Goal: Task Accomplishment & Management: Manage account settings

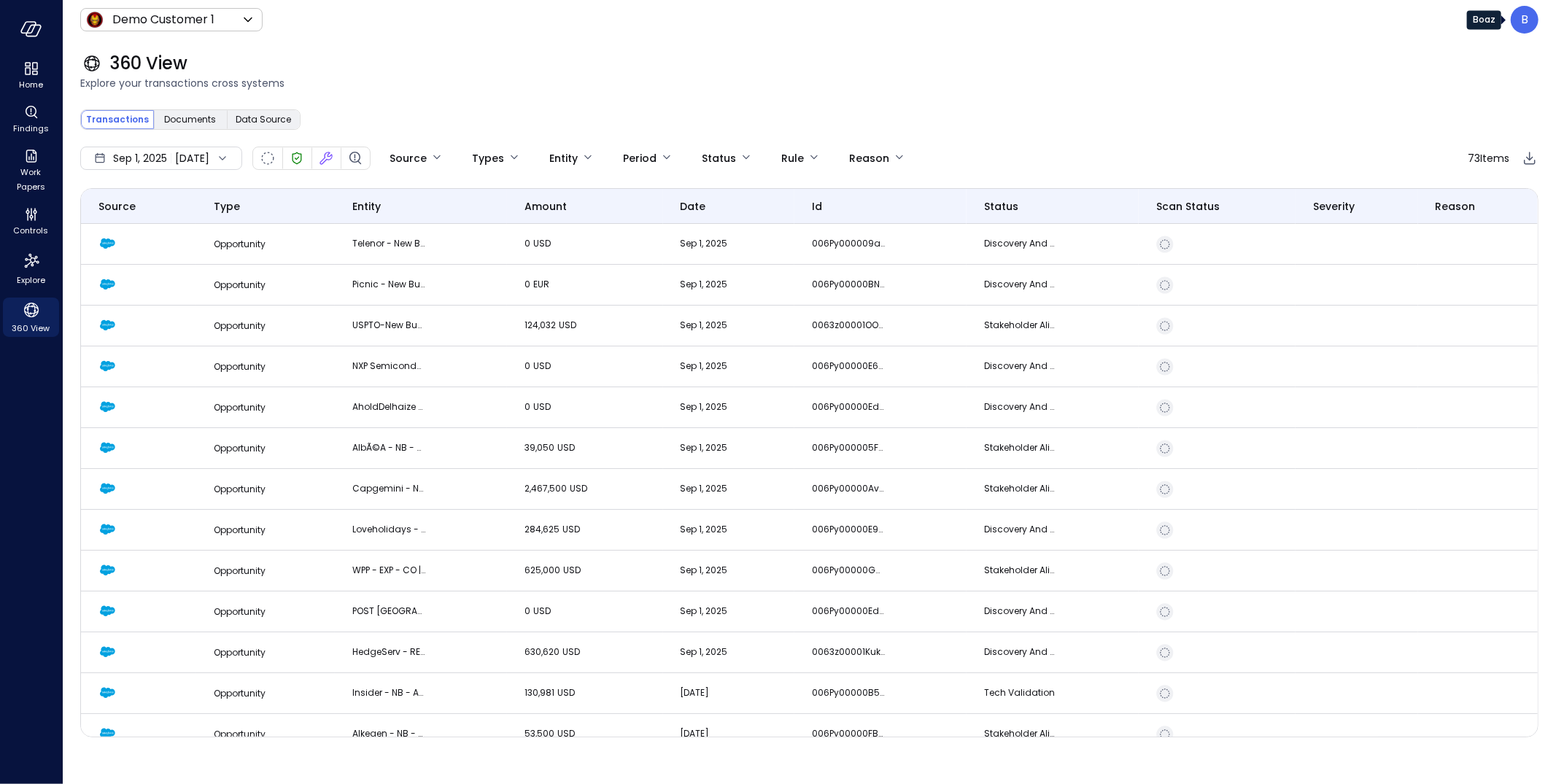
click at [1521, 23] on p "B" at bounding box center [1524, 20] width 8 height 17
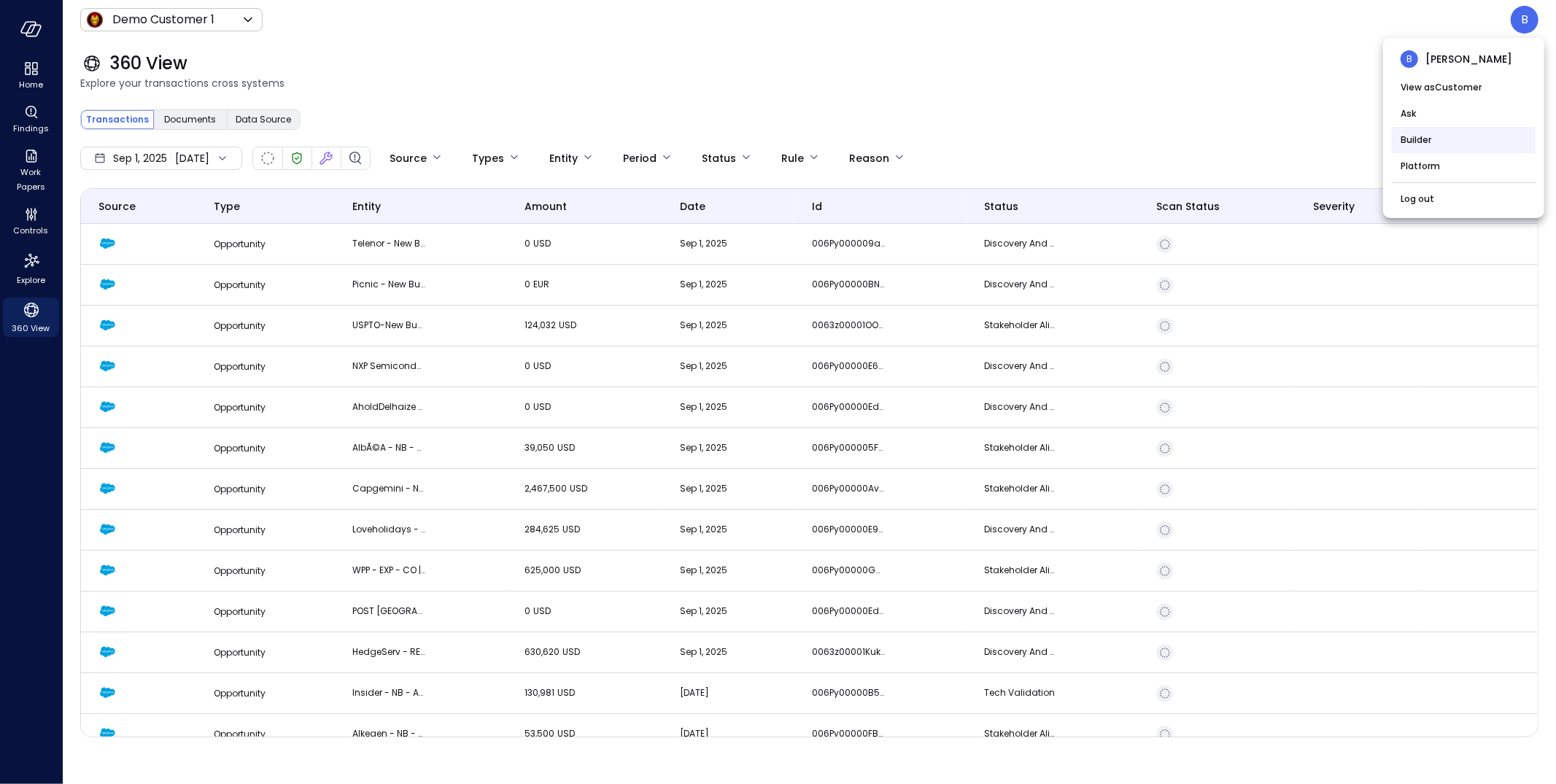
click at [1452, 138] on li "Builder" at bounding box center [1463, 140] width 143 height 26
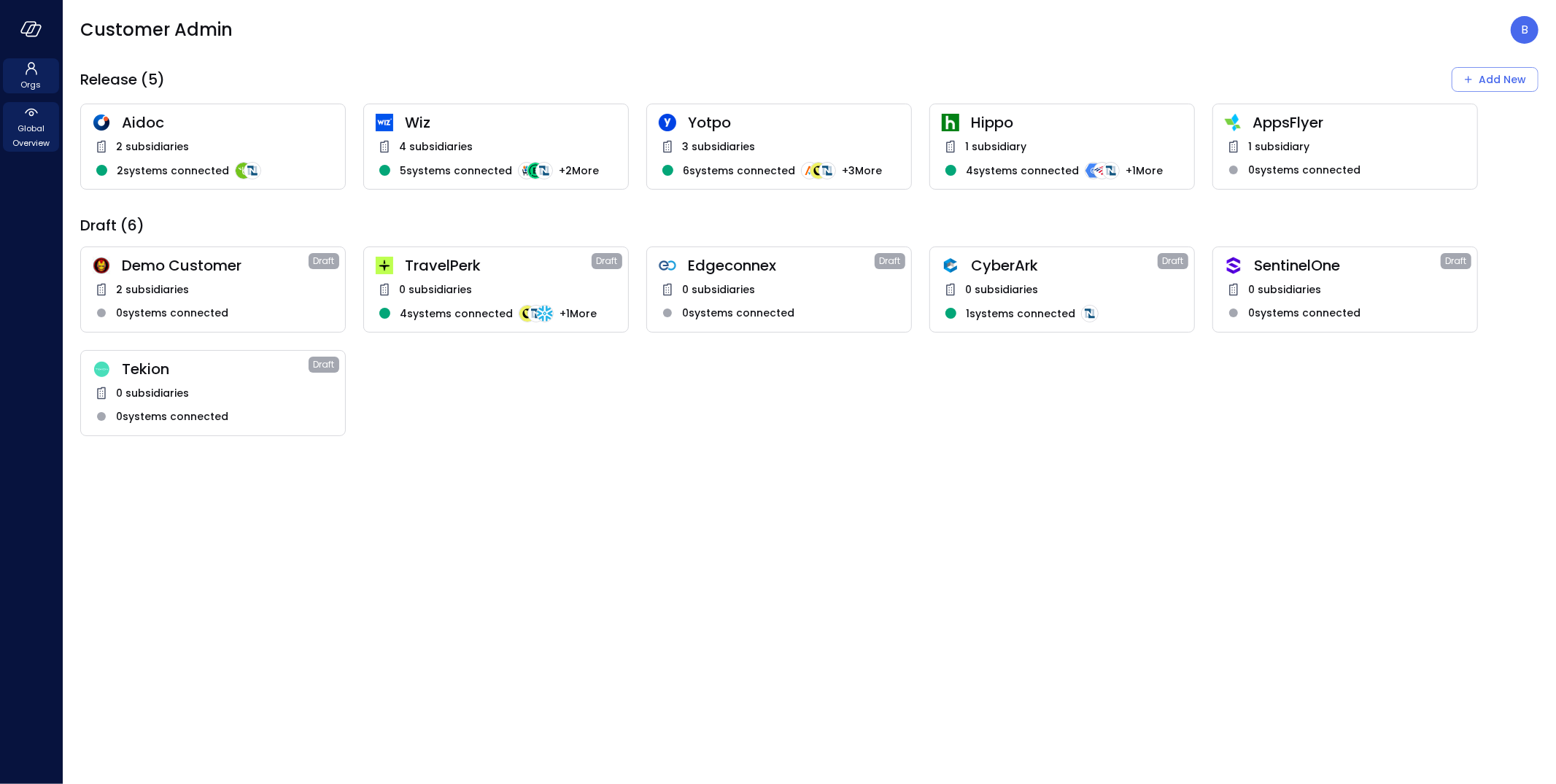
click at [23, 130] on span "Global Overview" at bounding box center [31, 135] width 44 height 29
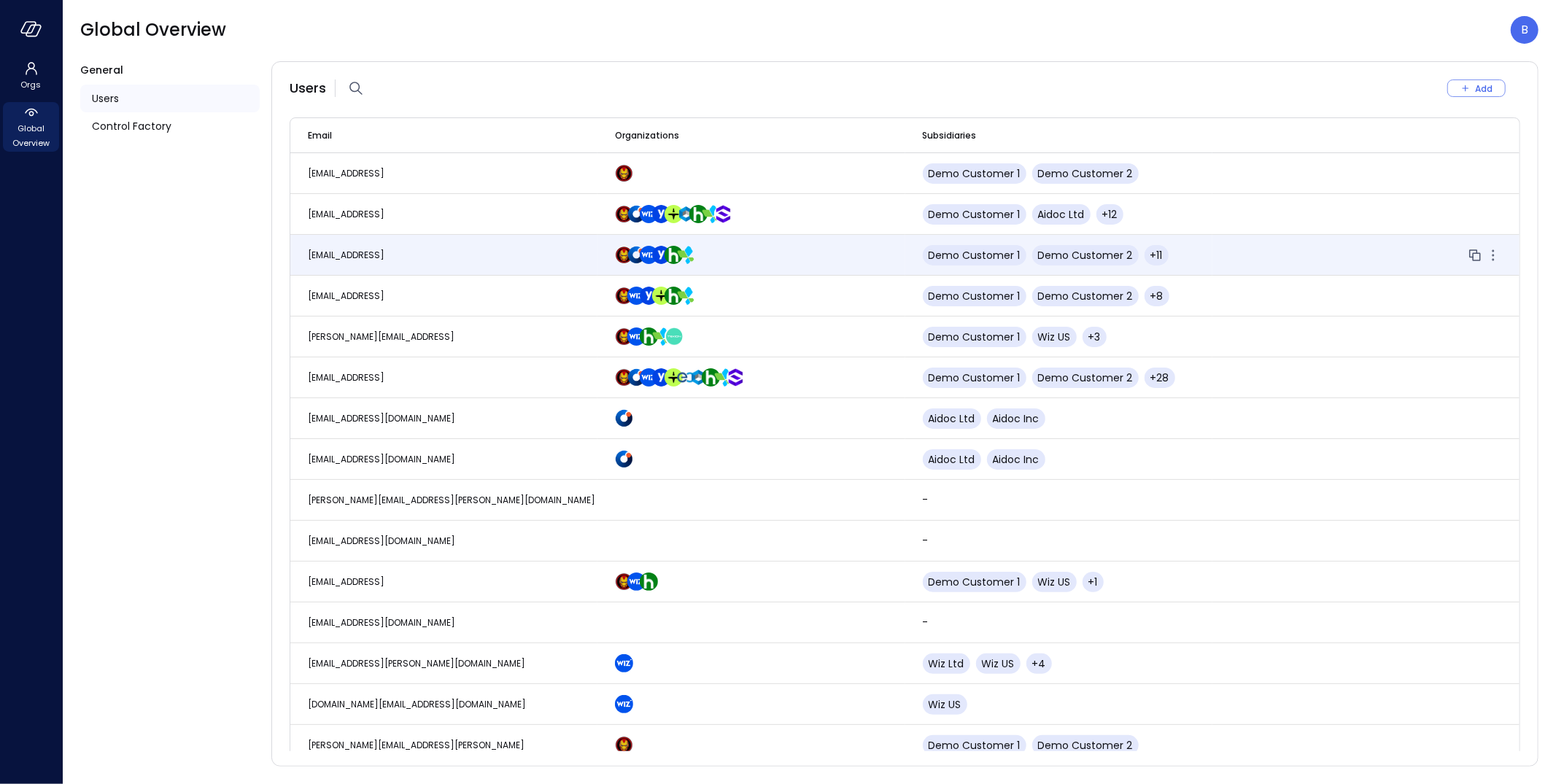
click at [424, 261] on td "boaz@safebooks.ai" at bounding box center [444, 255] width 307 height 41
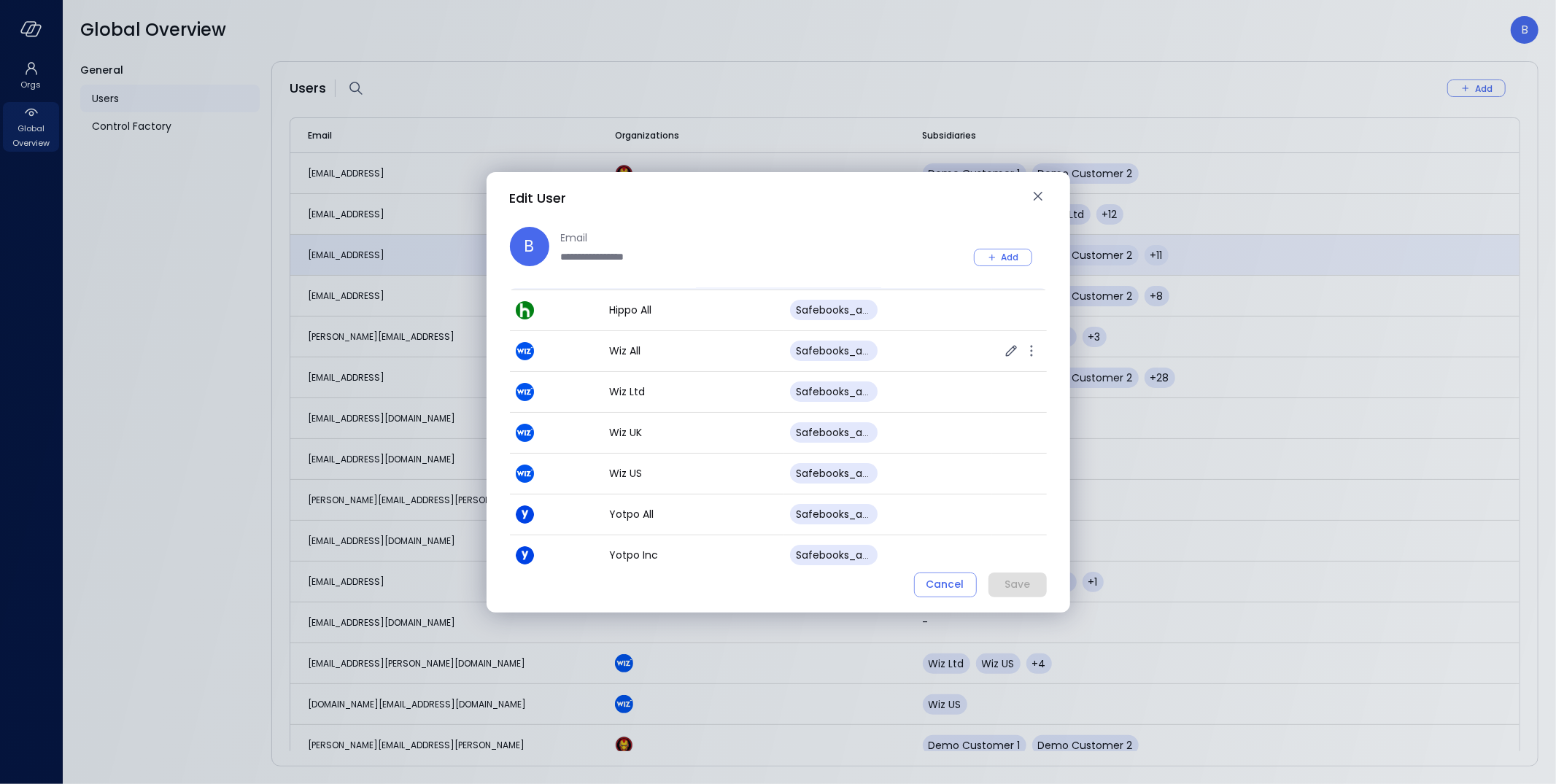
scroll to position [281, 0]
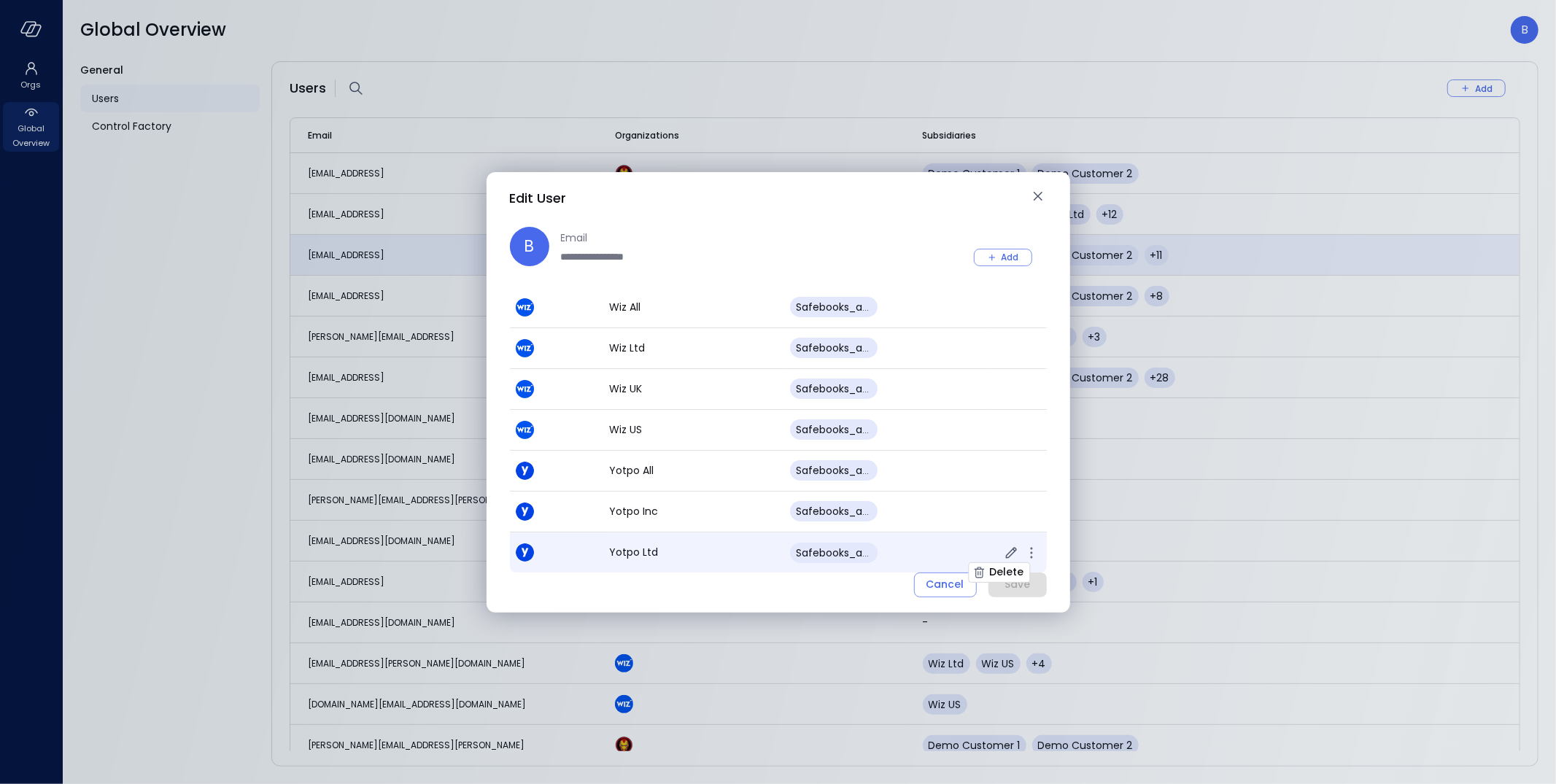
click at [1033, 556] on icon "button" at bounding box center [1031, 553] width 17 height 17
click at [1015, 570] on div "Delete" at bounding box center [1006, 572] width 35 height 18
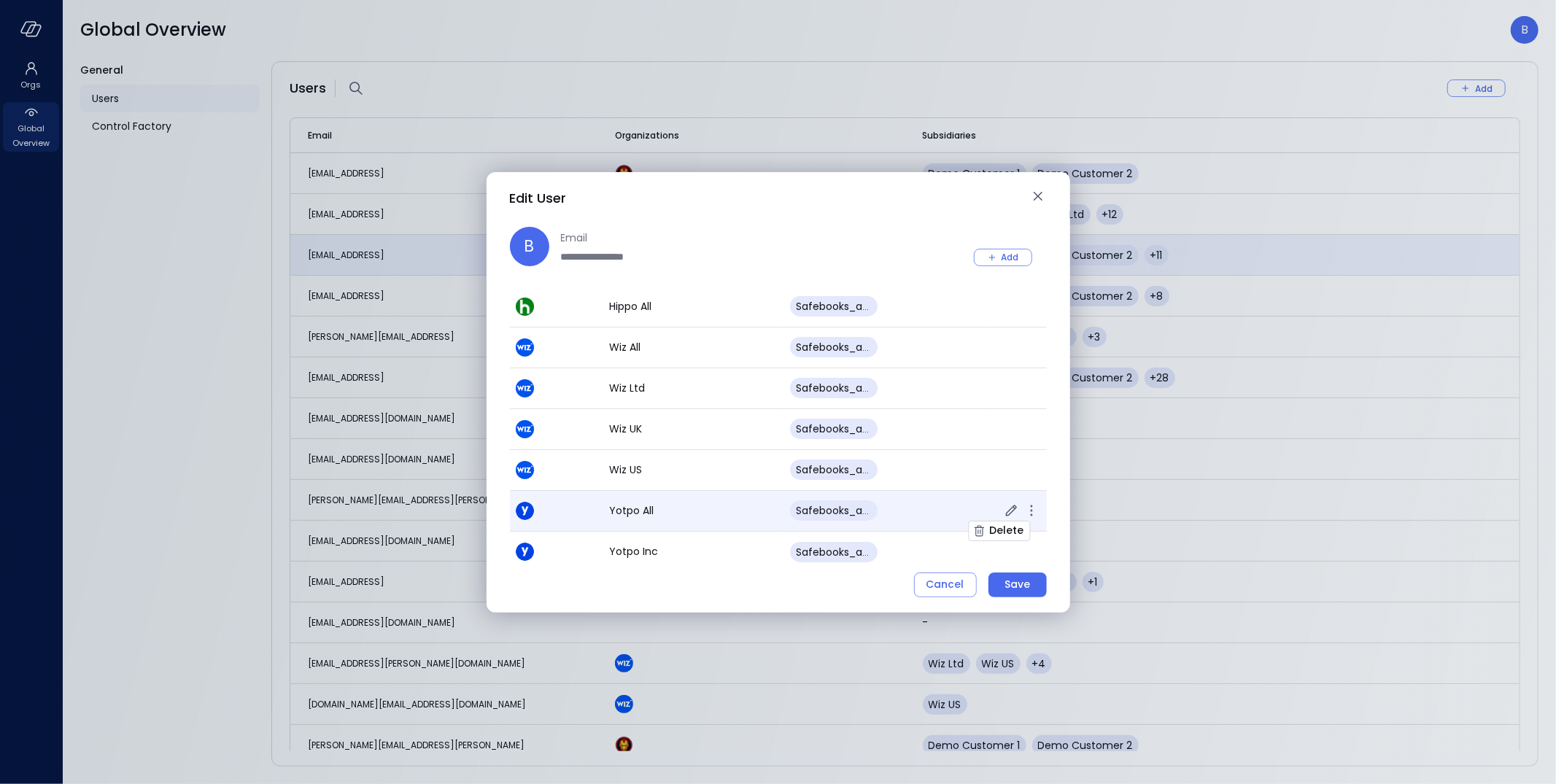
click at [1036, 515] on icon "button" at bounding box center [1031, 510] width 17 height 17
click at [1022, 529] on div "Delete" at bounding box center [1006, 531] width 35 height 18
click at [1034, 520] on td at bounding box center [1019, 512] width 54 height 41
click at [1033, 514] on icon "button" at bounding box center [1031, 511] width 17 height 17
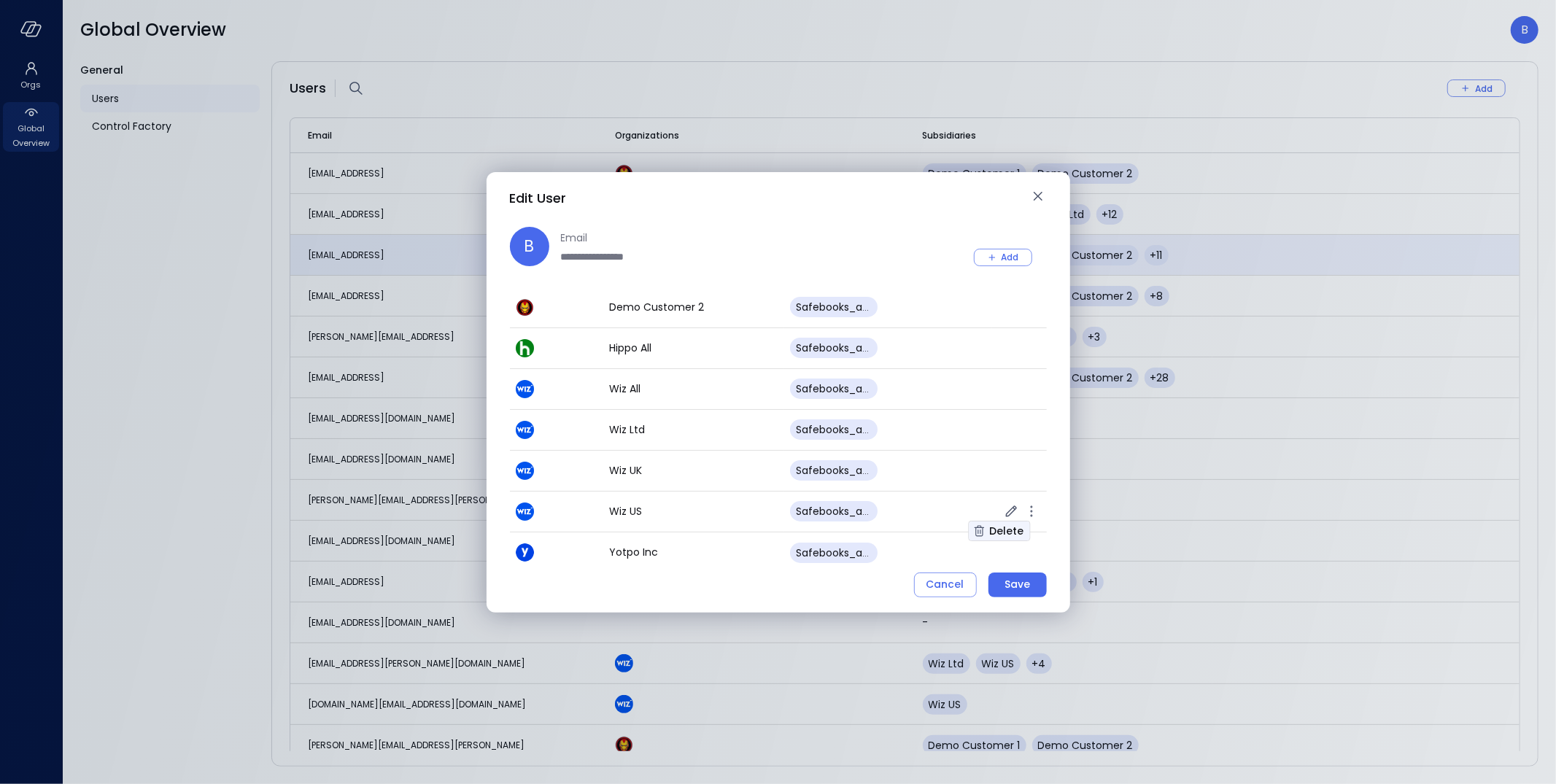
click at [1012, 529] on div "Delete" at bounding box center [1006, 532] width 35 height 18
click at [1031, 516] on icon "button" at bounding box center [1031, 511] width 17 height 17
click at [1017, 527] on div "Delete" at bounding box center [1006, 532] width 35 height 18
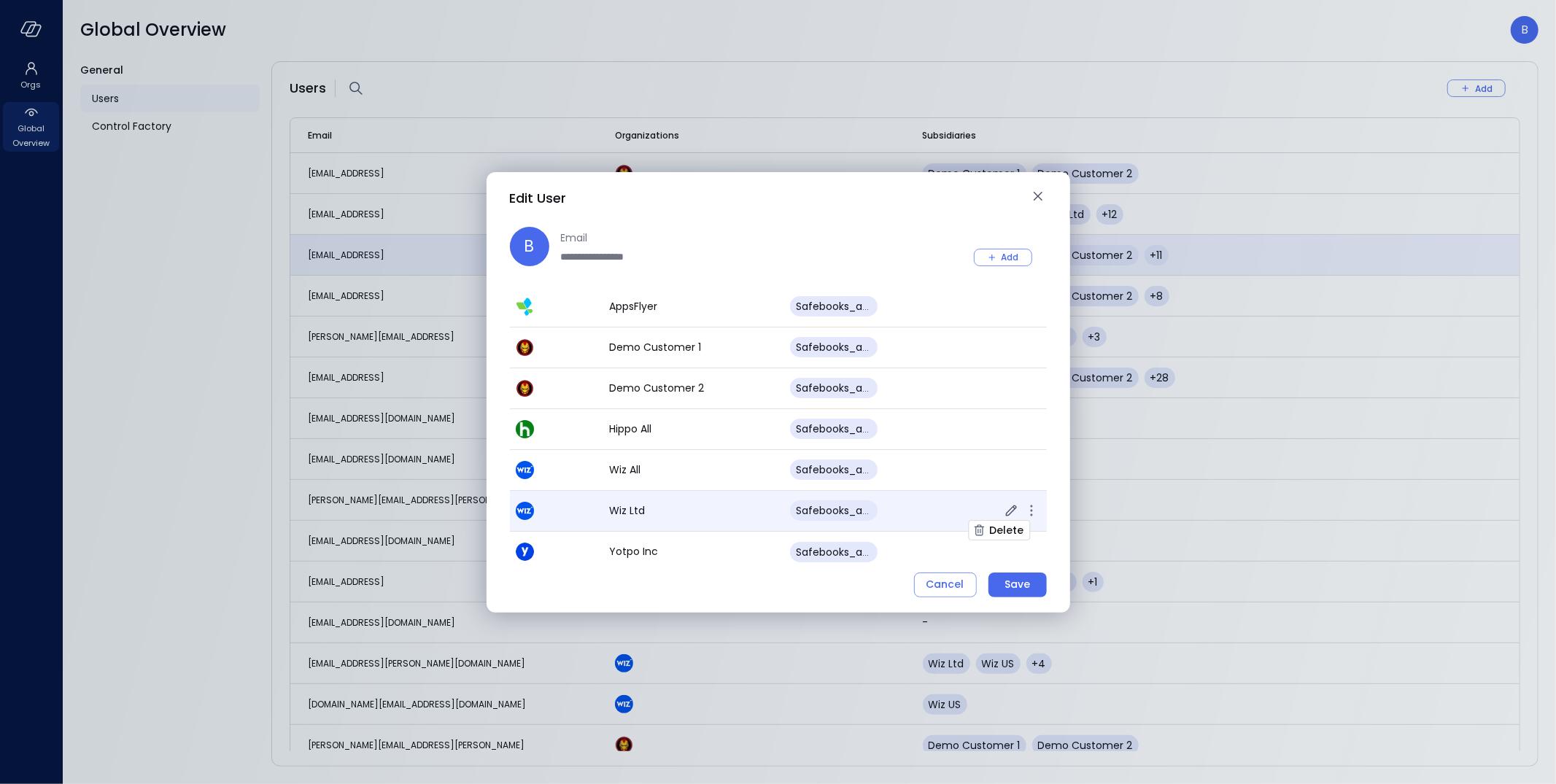
click at [1036, 517] on icon "button" at bounding box center [1031, 510] width 17 height 17
click at [1013, 526] on div "Delete" at bounding box center [1006, 531] width 35 height 18
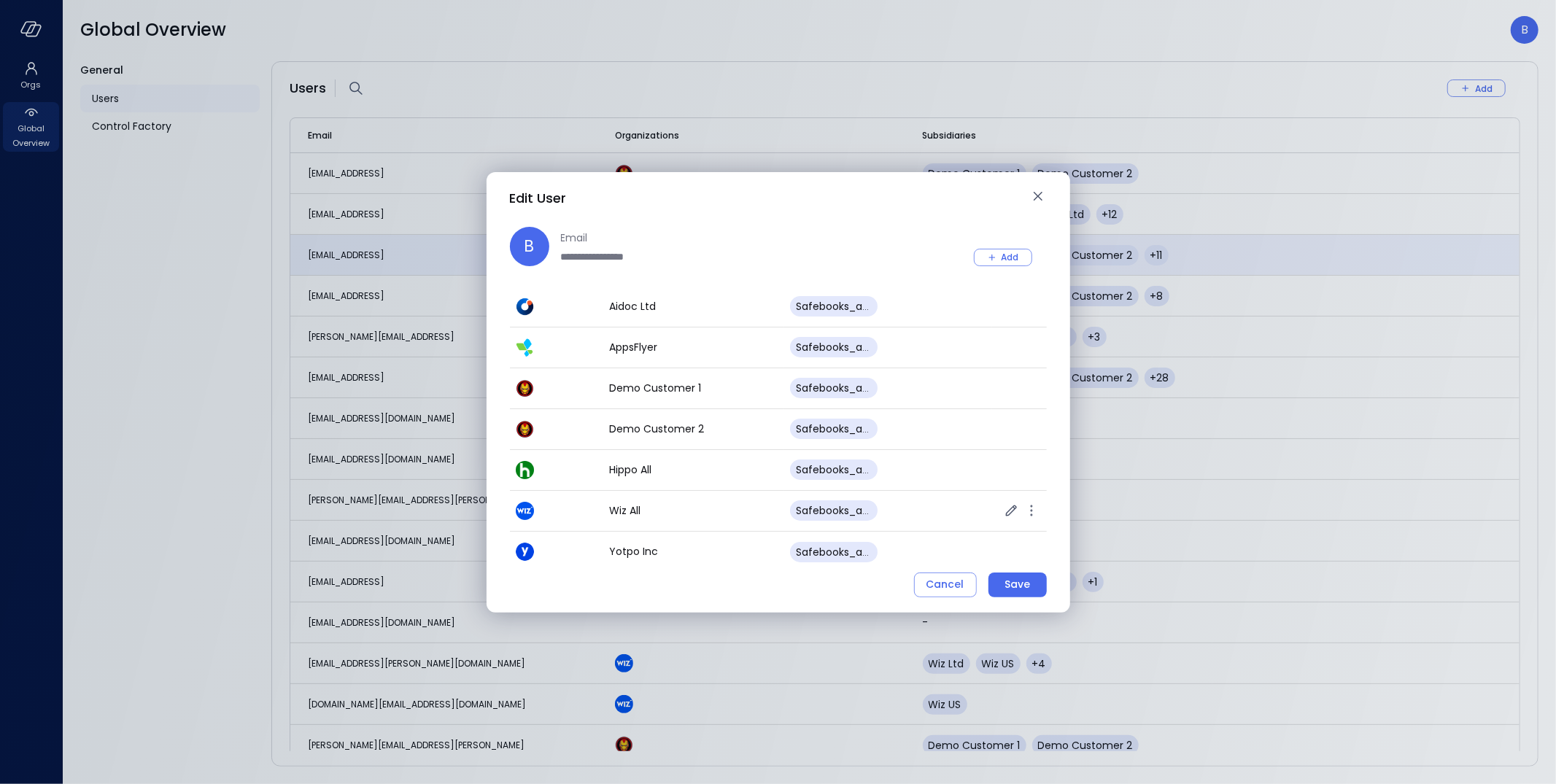
scroll to position [77, 0]
click at [1033, 514] on icon "button" at bounding box center [1031, 511] width 17 height 17
click at [1013, 528] on div "Delete" at bounding box center [1006, 532] width 35 height 18
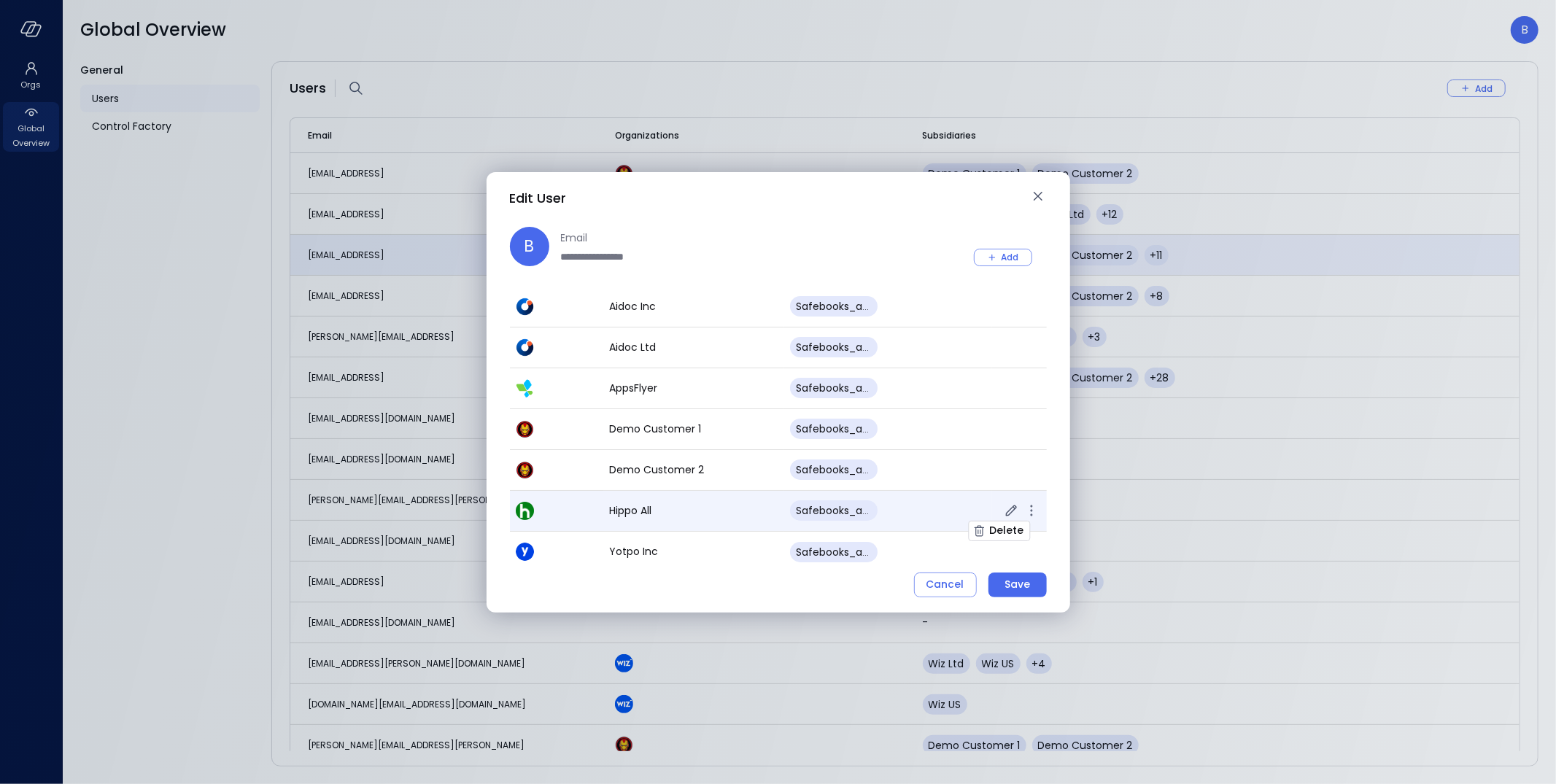
click at [1035, 511] on icon "button" at bounding box center [1031, 510] width 17 height 17
click at [1013, 531] on div "Delete" at bounding box center [1006, 531] width 35 height 18
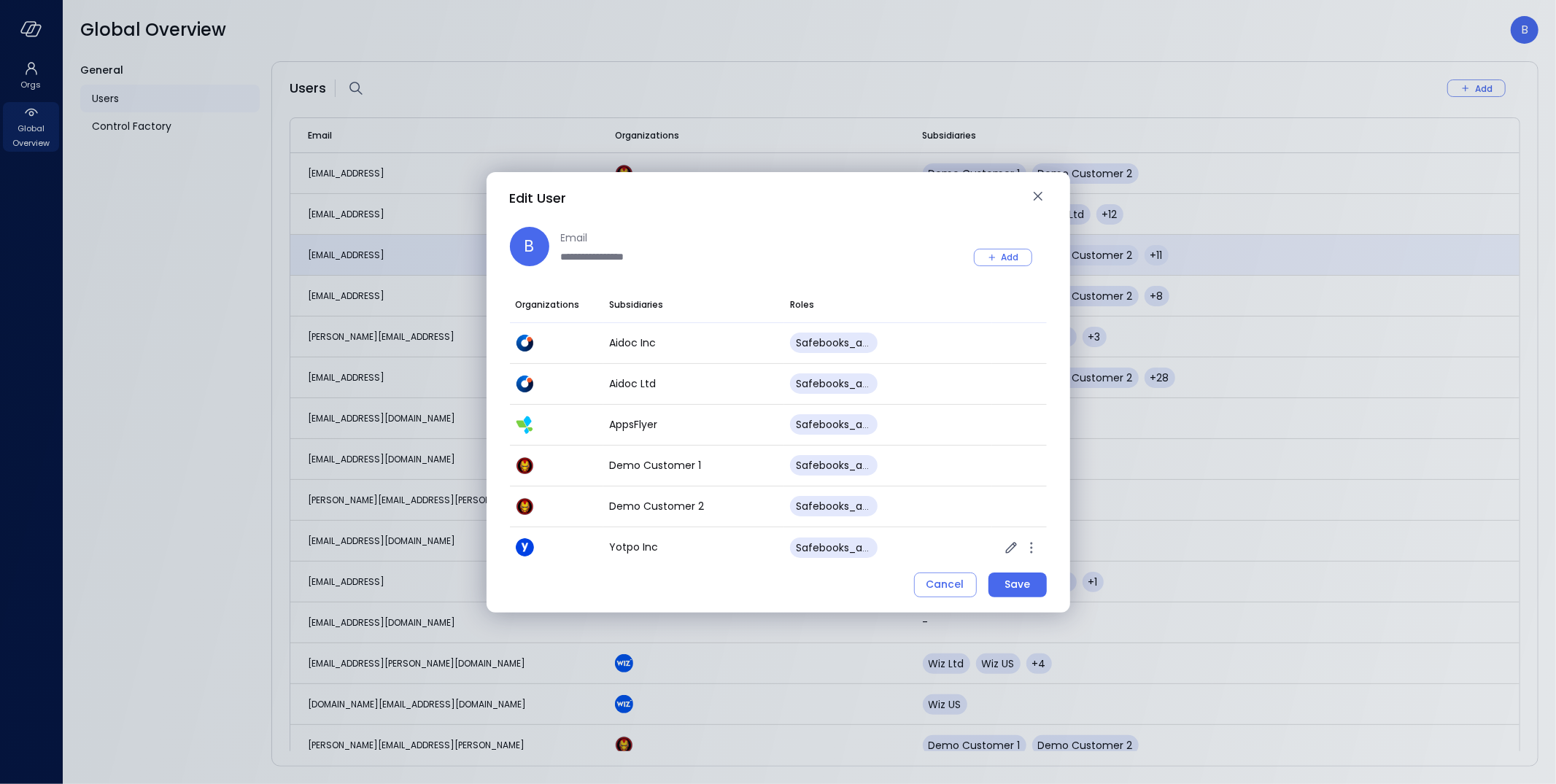
scroll to position [0, 0]
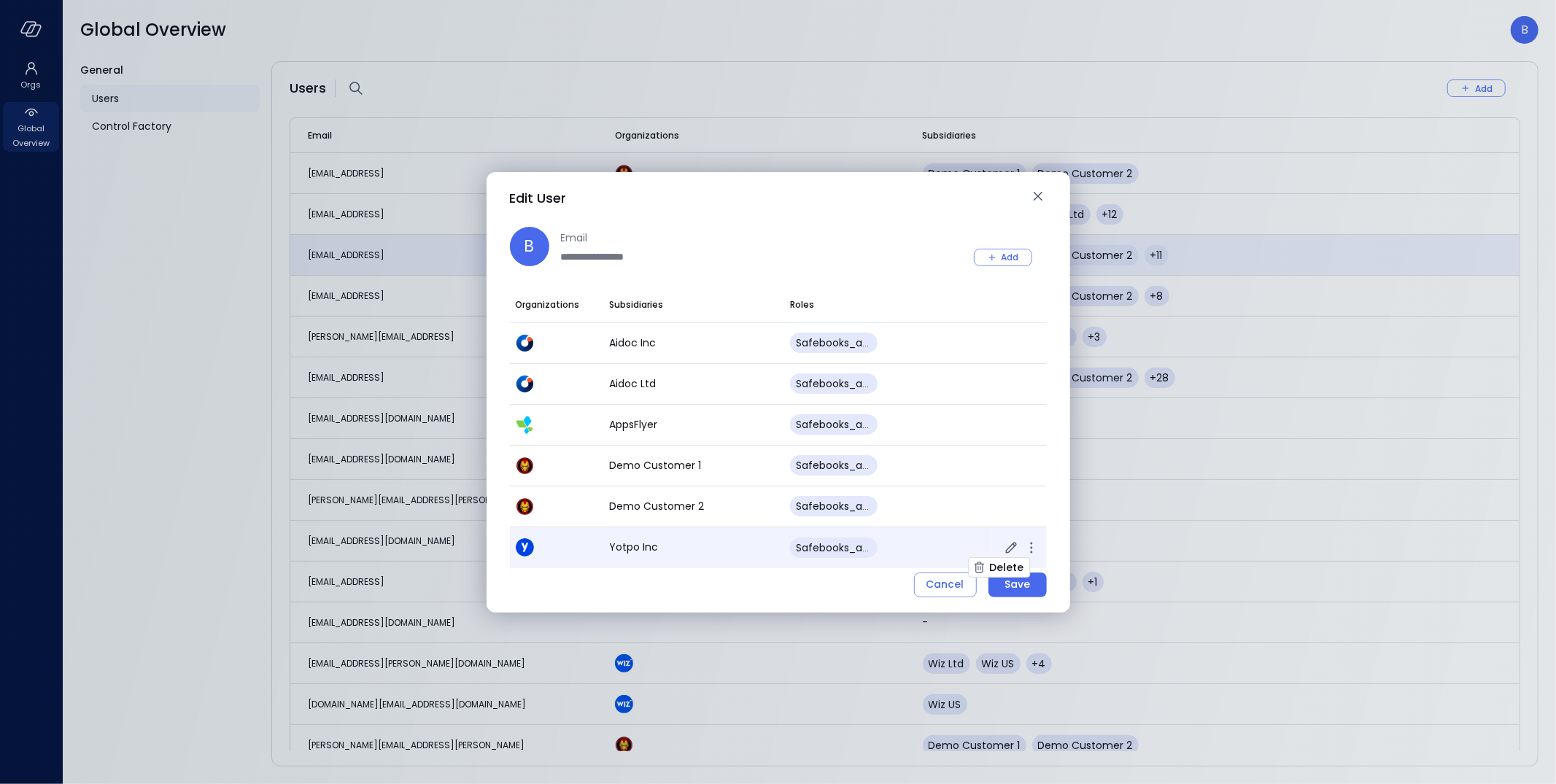
click at [1035, 550] on icon "button" at bounding box center [1031, 547] width 17 height 17
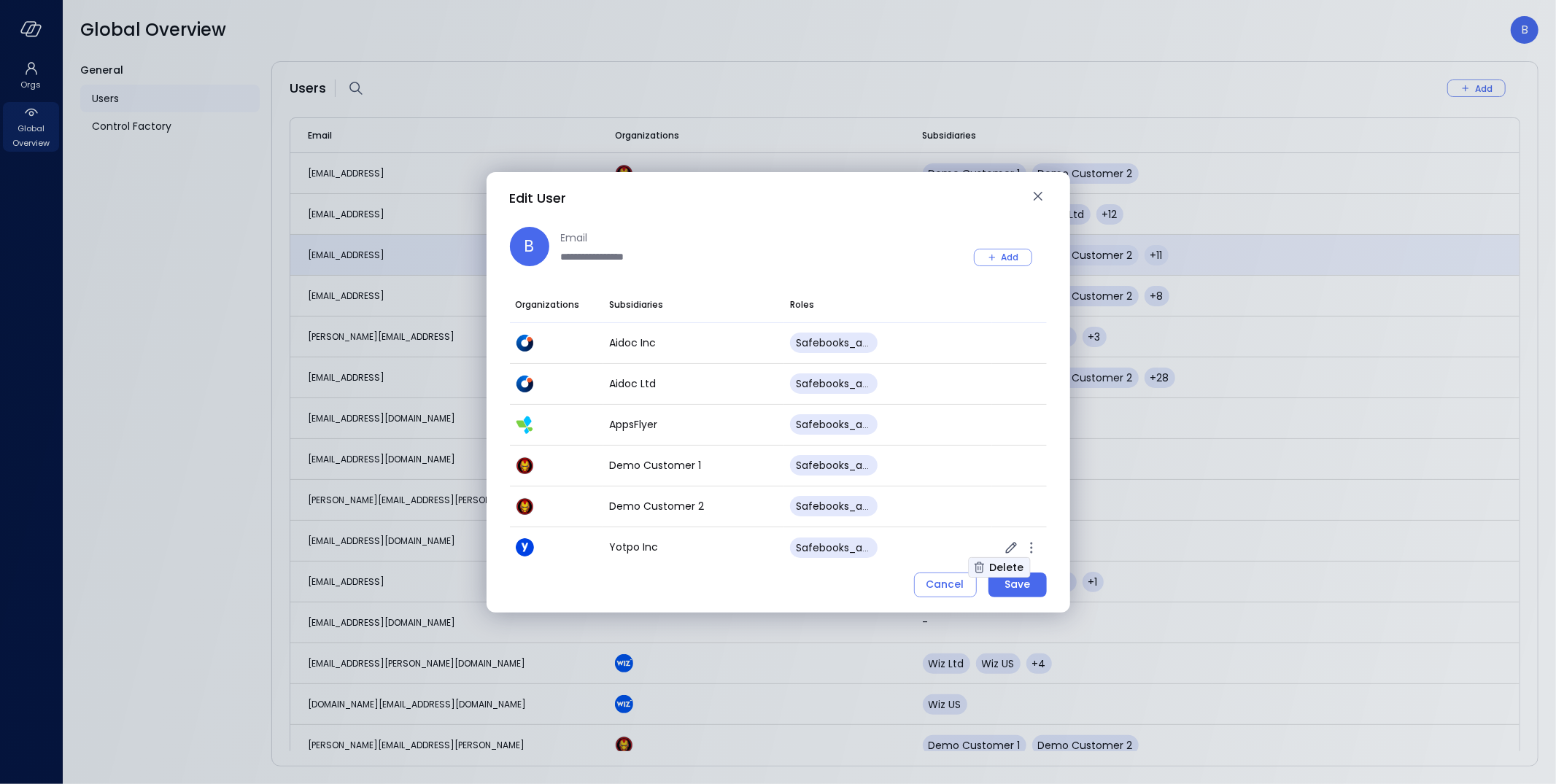
click at [1006, 567] on div "Delete" at bounding box center [1006, 568] width 35 height 18
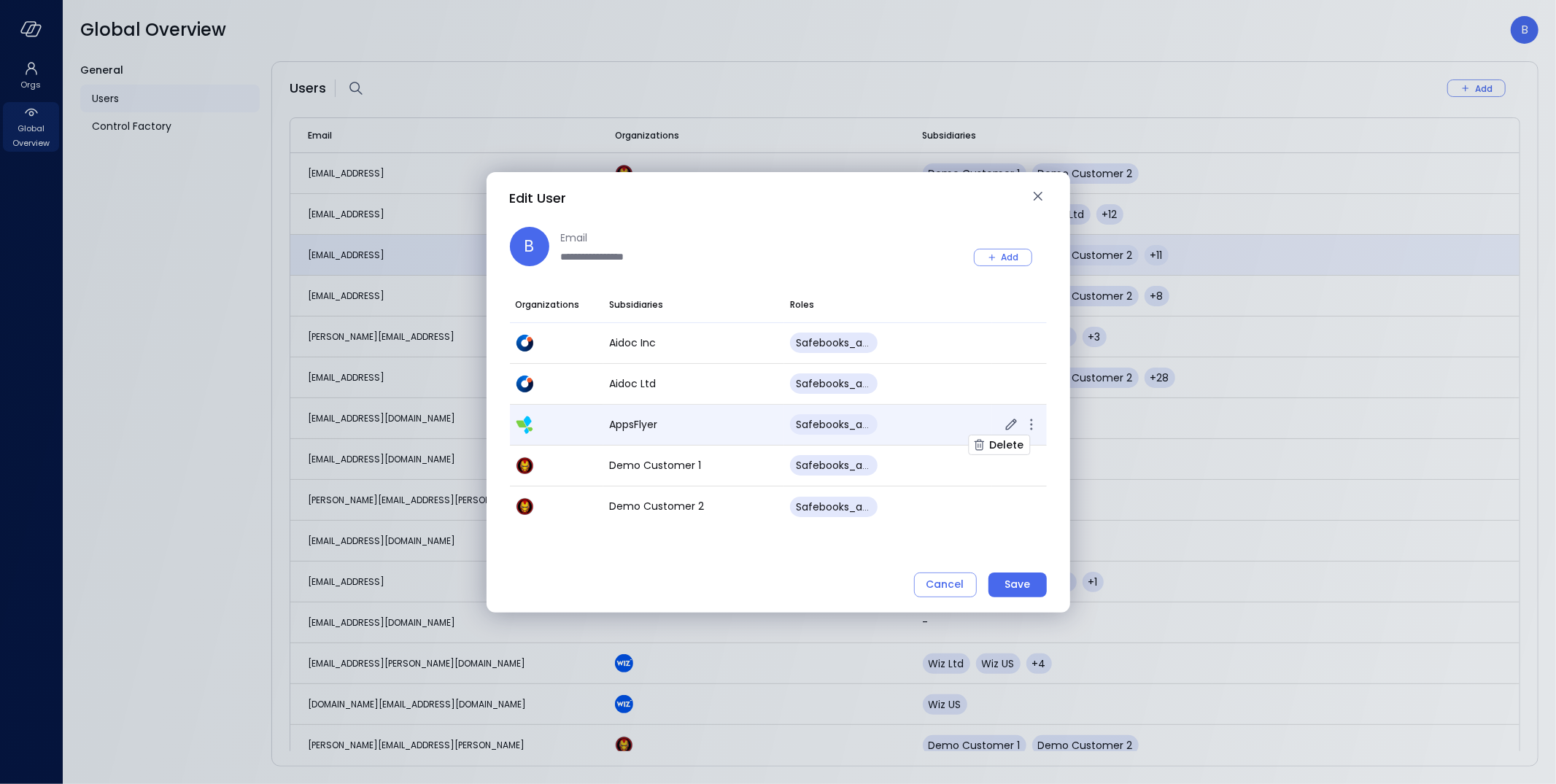
click at [1029, 425] on icon "button" at bounding box center [1031, 424] width 17 height 17
click at [1003, 447] on div "Delete" at bounding box center [1006, 445] width 35 height 18
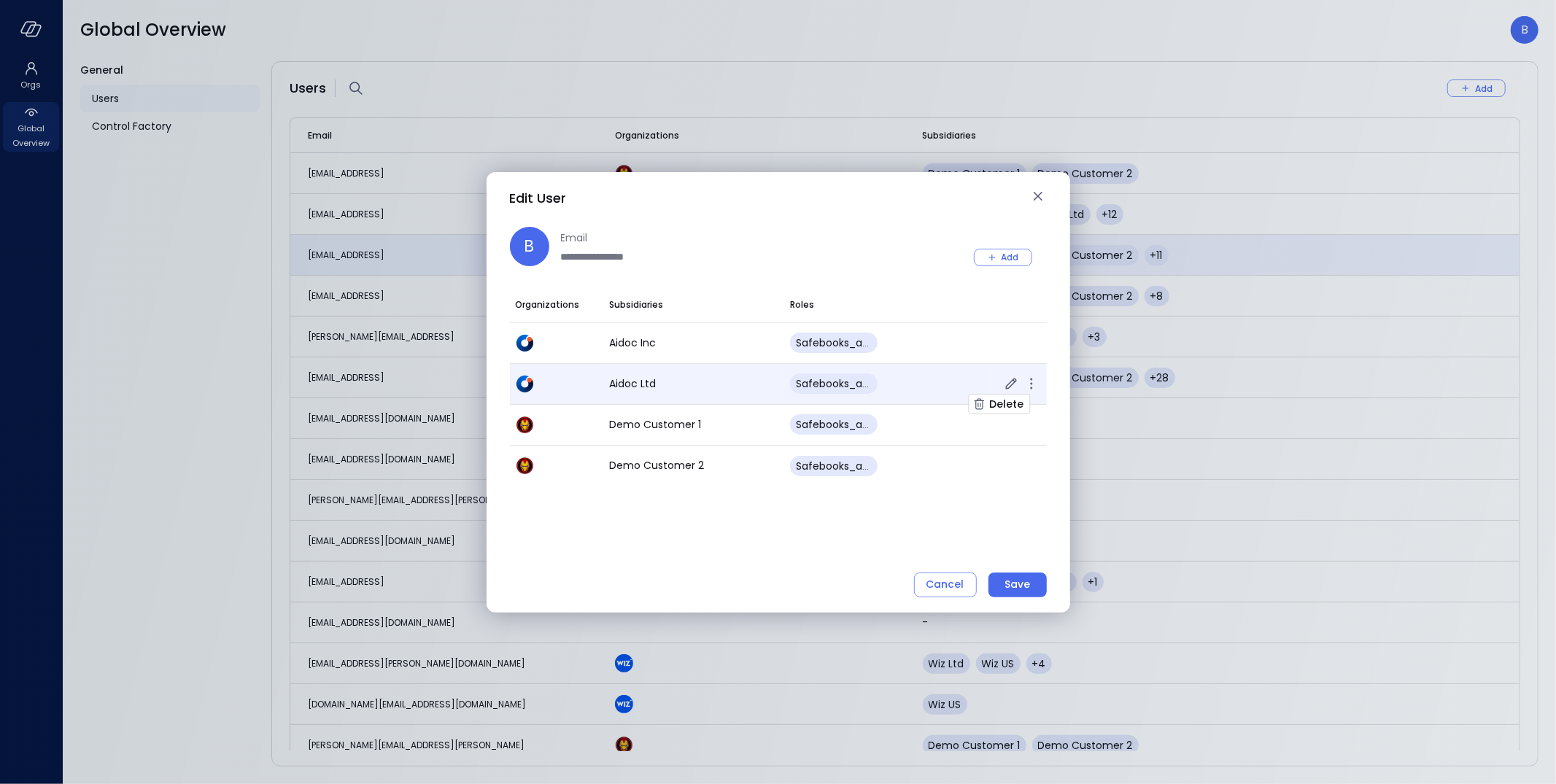
click at [1031, 388] on icon "button" at bounding box center [1031, 388] width 2 height 2
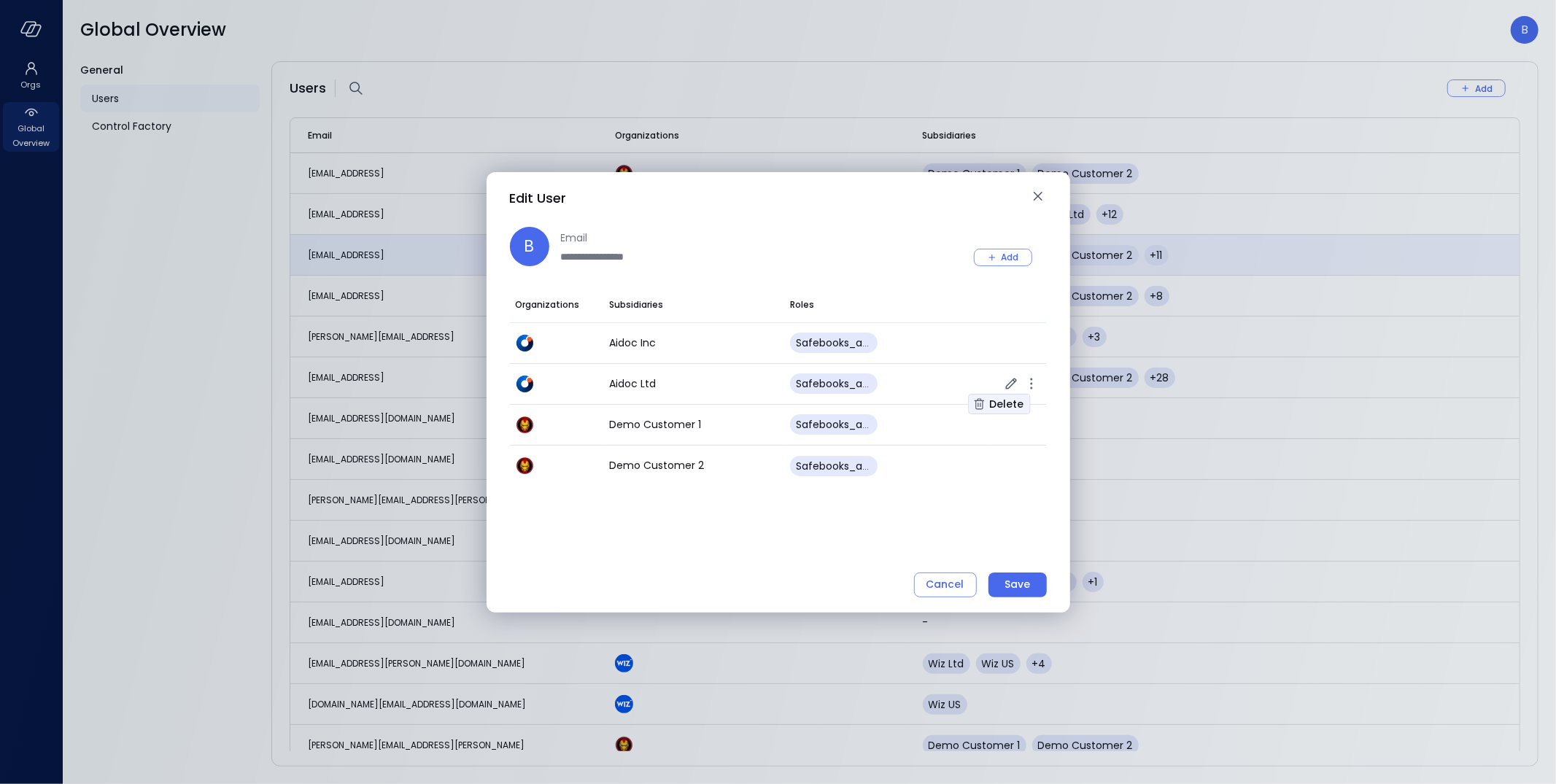
click at [1010, 406] on div "Delete" at bounding box center [1006, 405] width 35 height 18
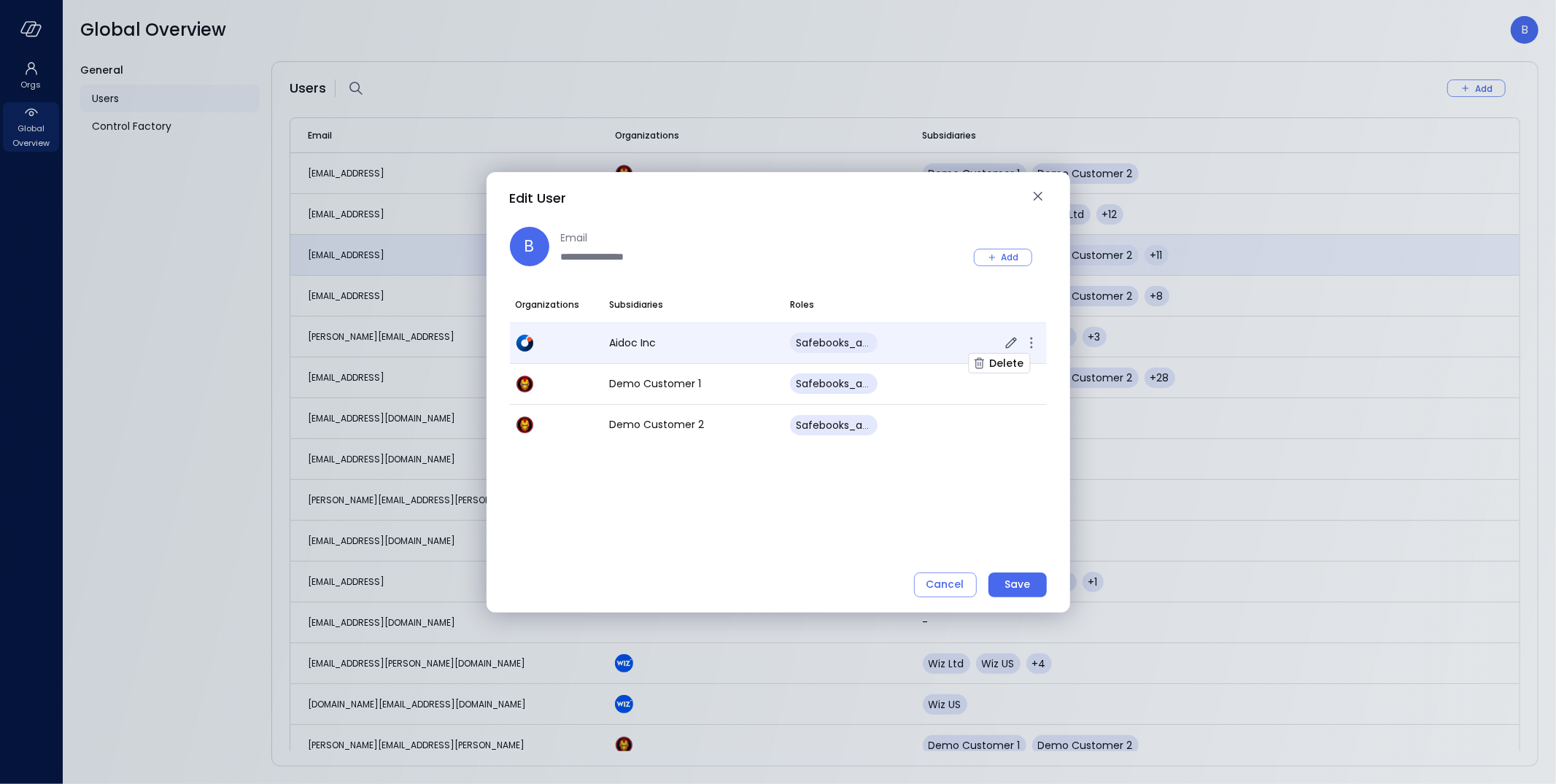
click at [1035, 339] on icon "button" at bounding box center [1031, 342] width 17 height 17
click at [1012, 366] on div "Delete" at bounding box center [1006, 363] width 35 height 18
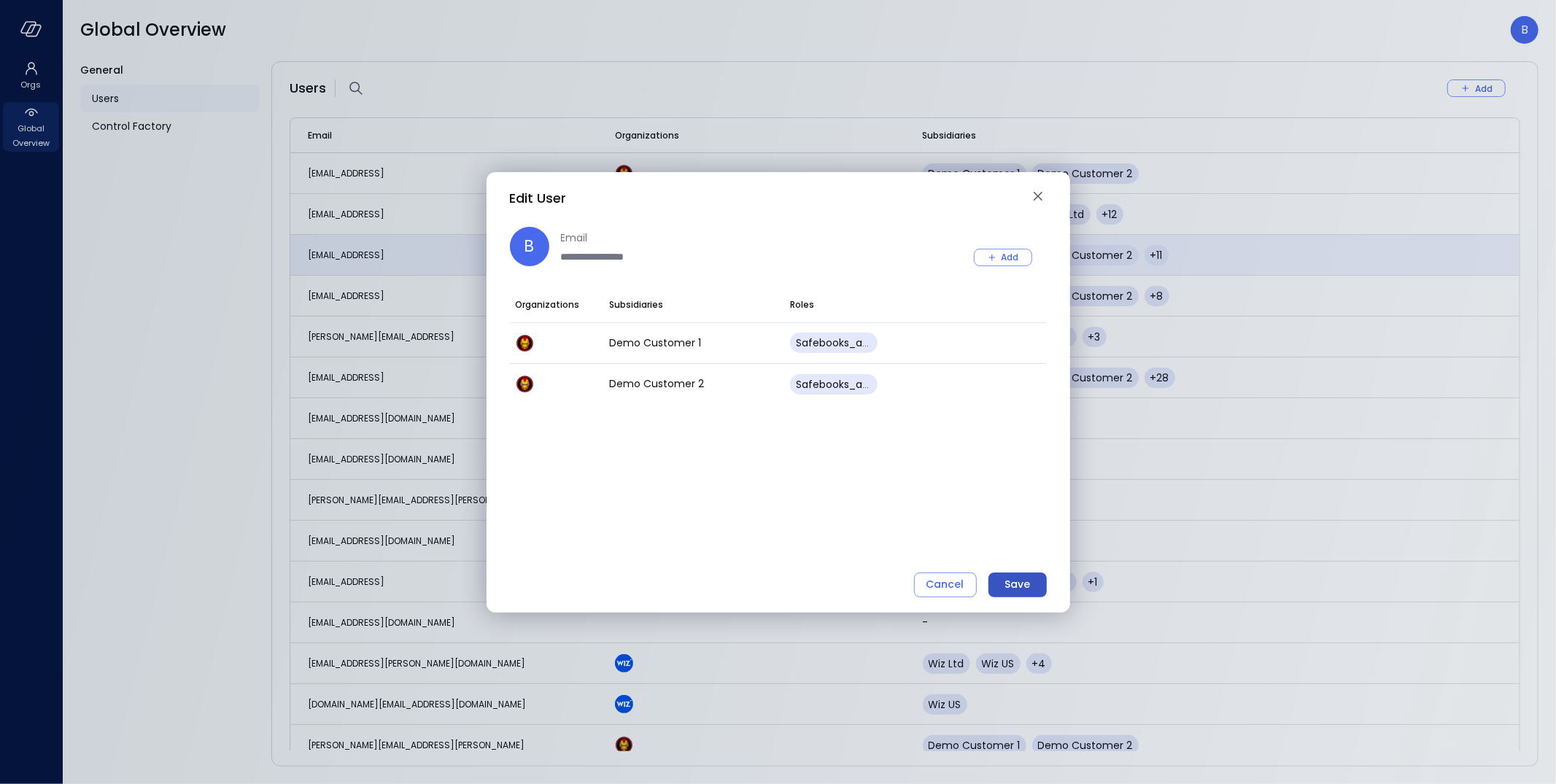
click at [1017, 579] on div "Save" at bounding box center [1018, 584] width 26 height 18
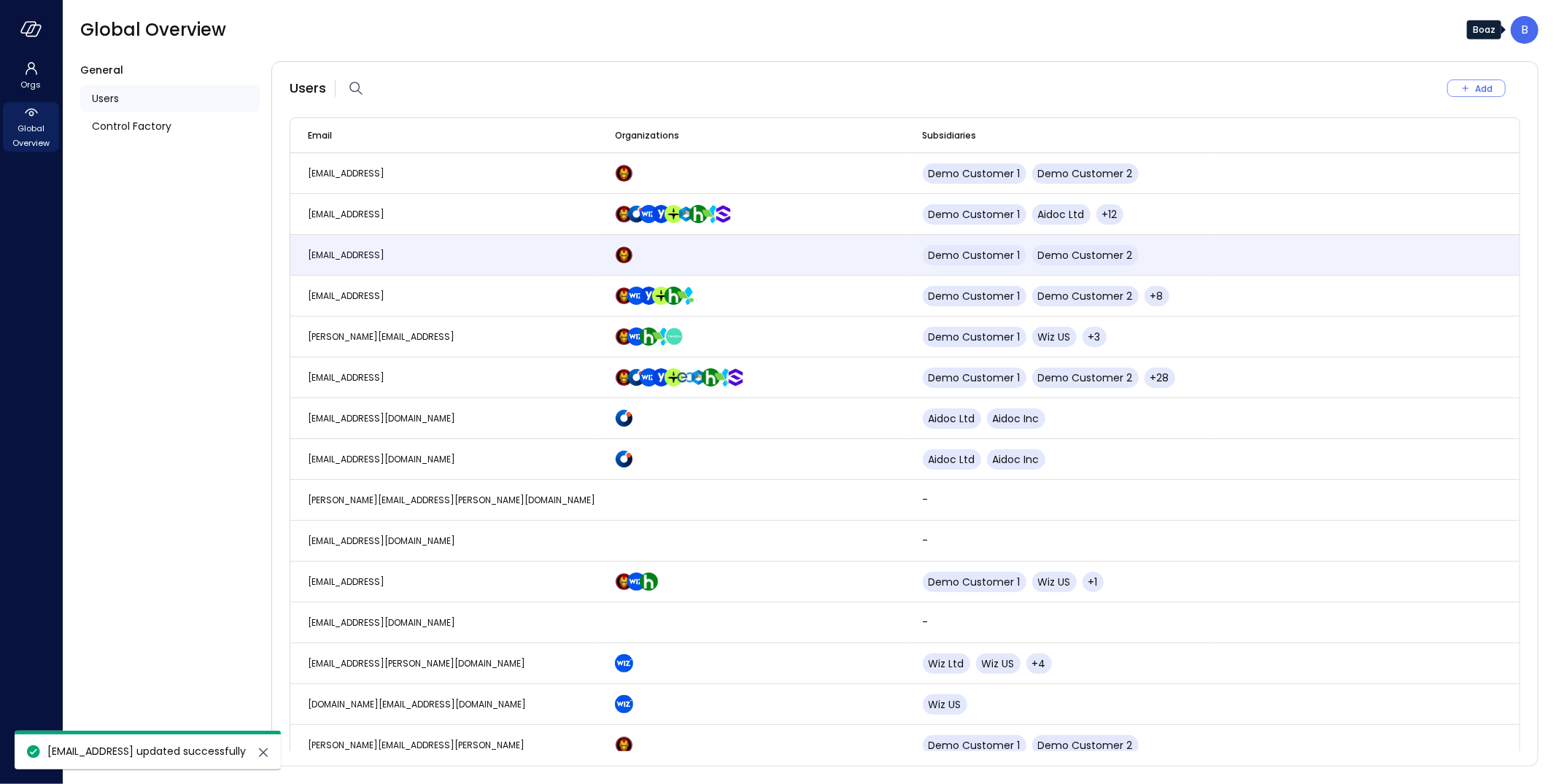
click at [1519, 27] on div "B" at bounding box center [1524, 29] width 28 height 28
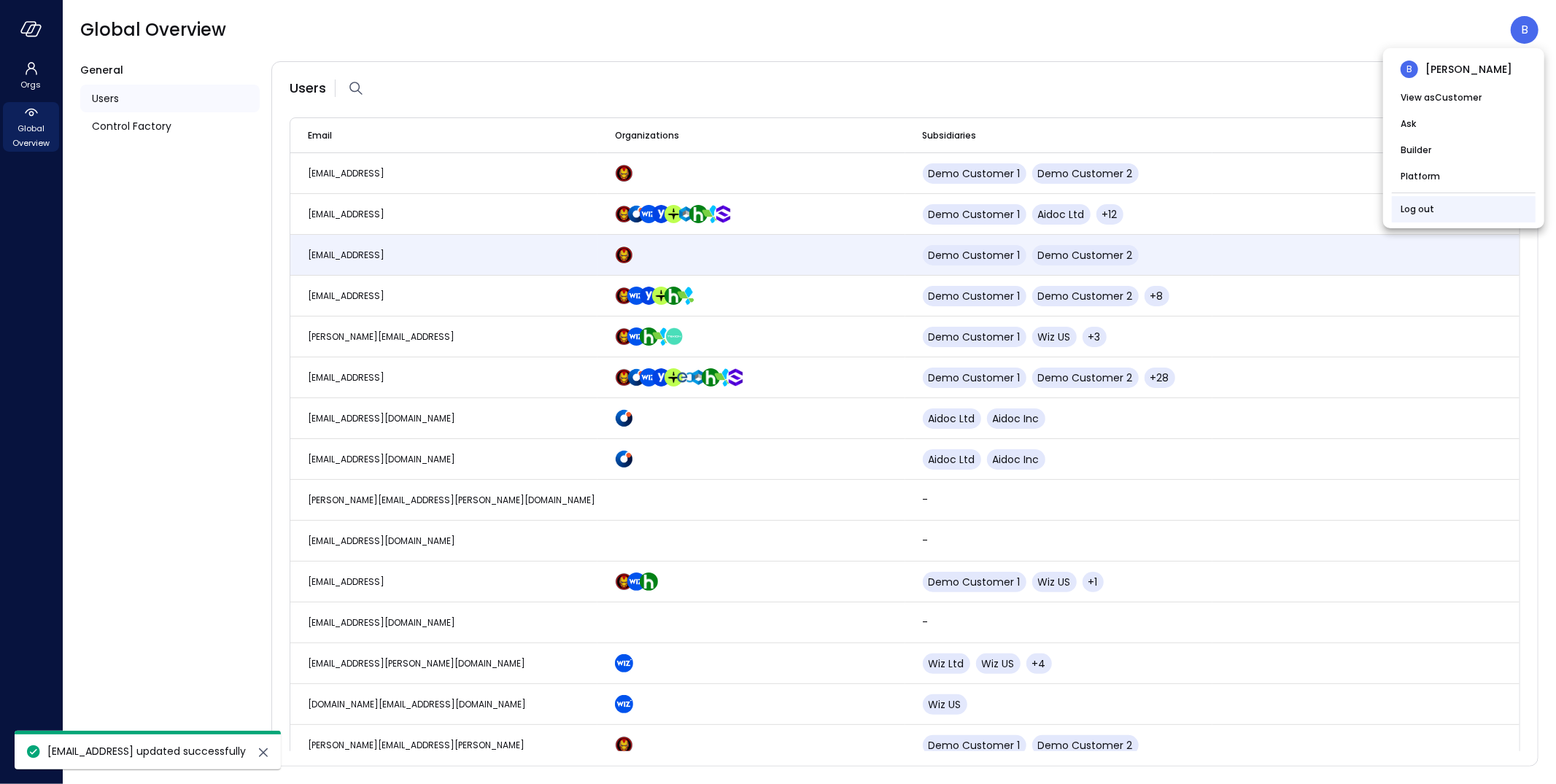
click at [1425, 208] on link "Log out" at bounding box center [1417, 209] width 34 height 14
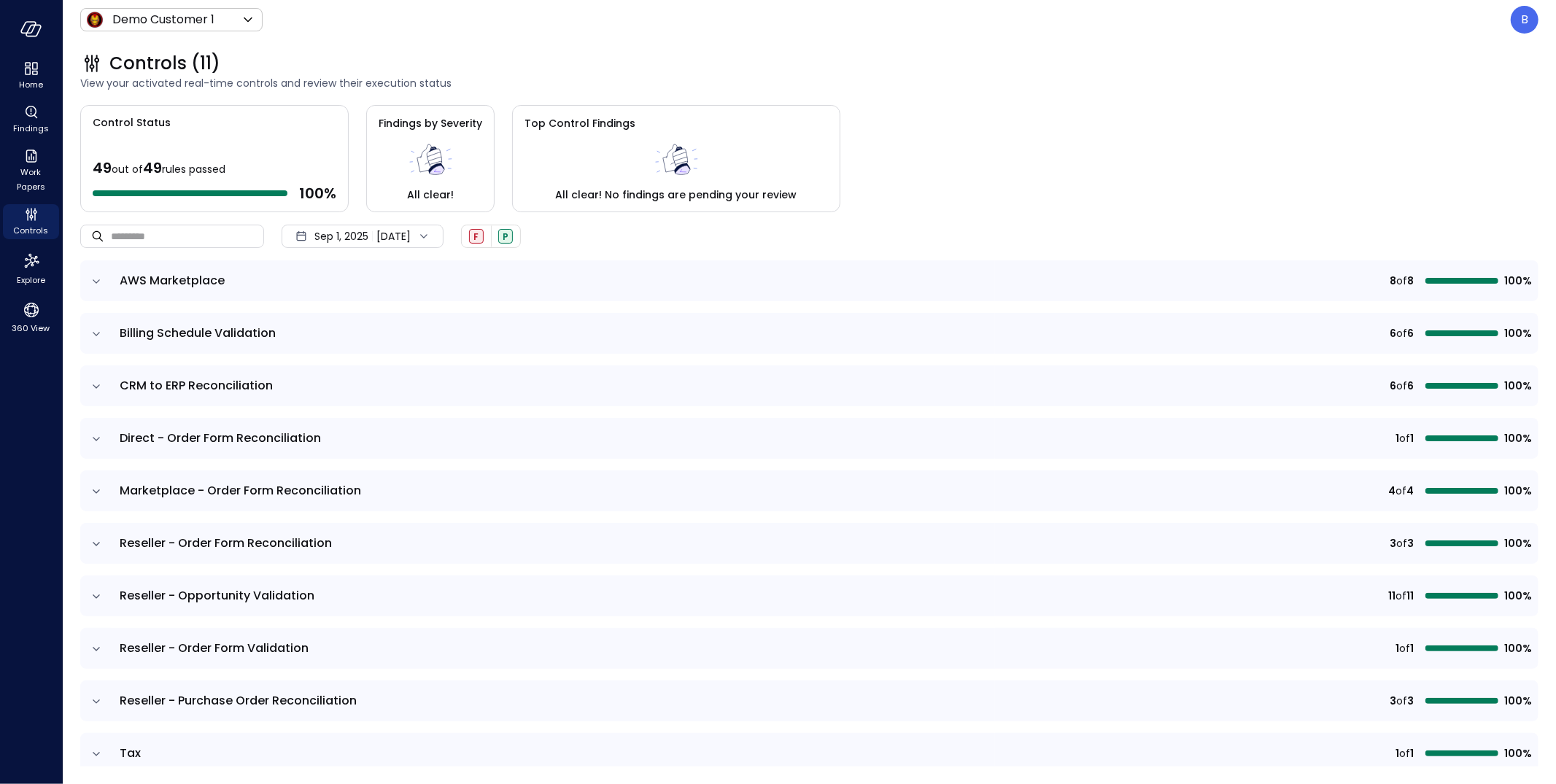
click at [246, 7] on div "Demo Customer 1 ***** ​ B" at bounding box center [810, 20] width 1458 height 28
click at [247, 17] on icon at bounding box center [248, 20] width 17 height 17
click at [406, 32] on div at bounding box center [778, 392] width 1556 height 784
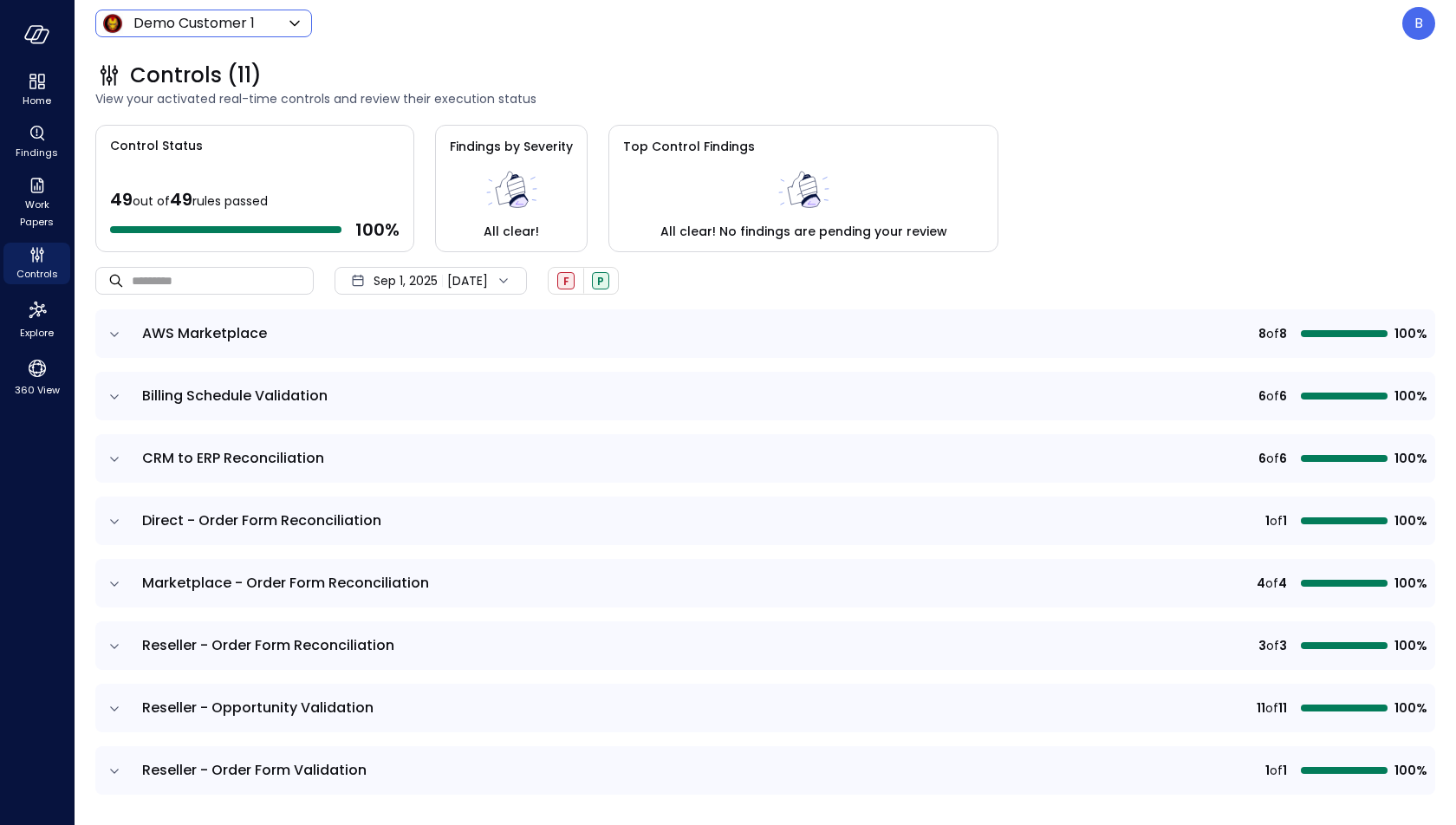
click at [281, 22] on body "Home Findings Work Papers Controls Explore 360 View Demo Customer 1 ***** ​ B C…" at bounding box center [728, 412] width 1456 height 825
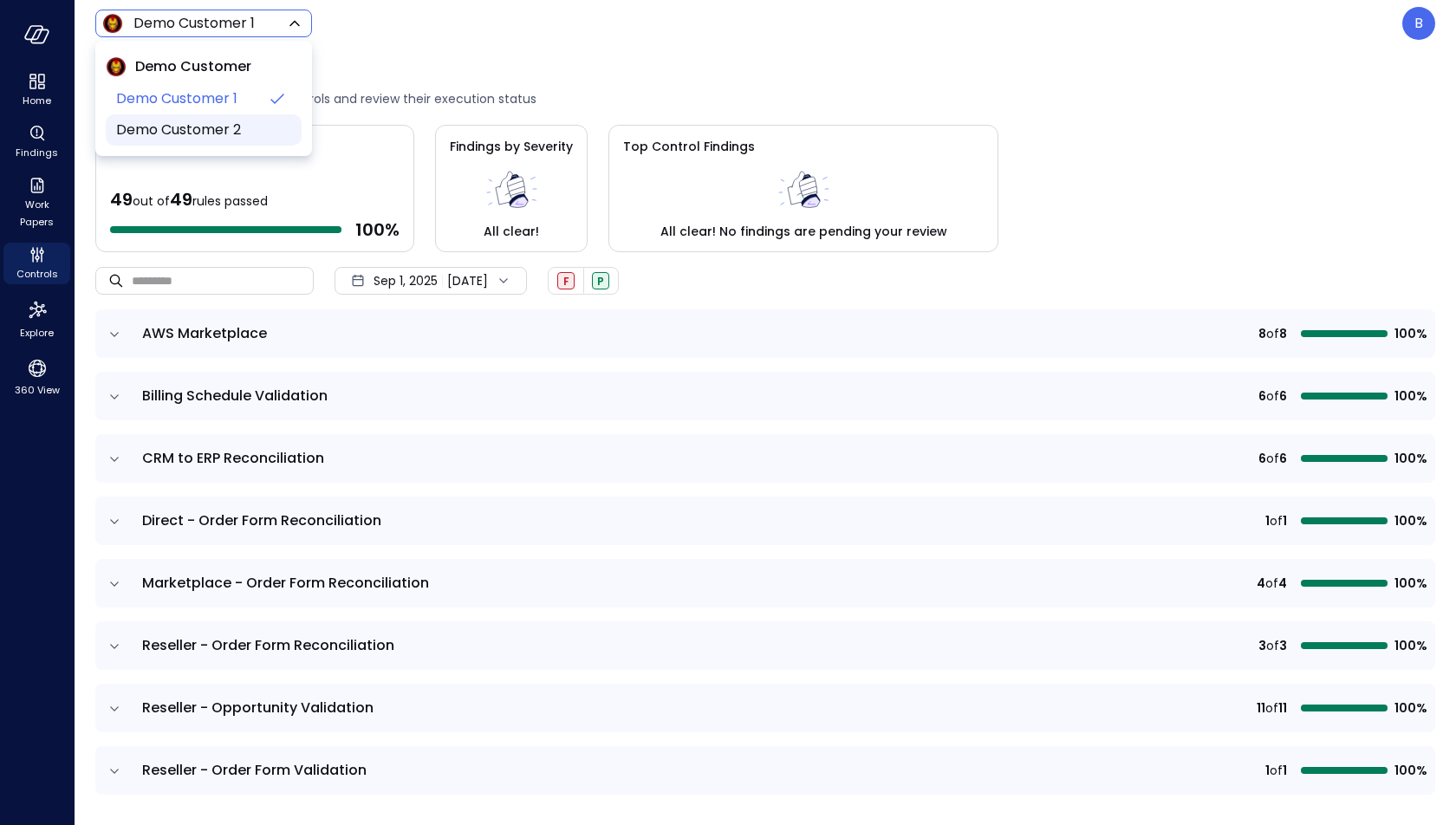
click at [195, 122] on span "Demo Customer 2" at bounding box center [202, 129] width 171 height 21
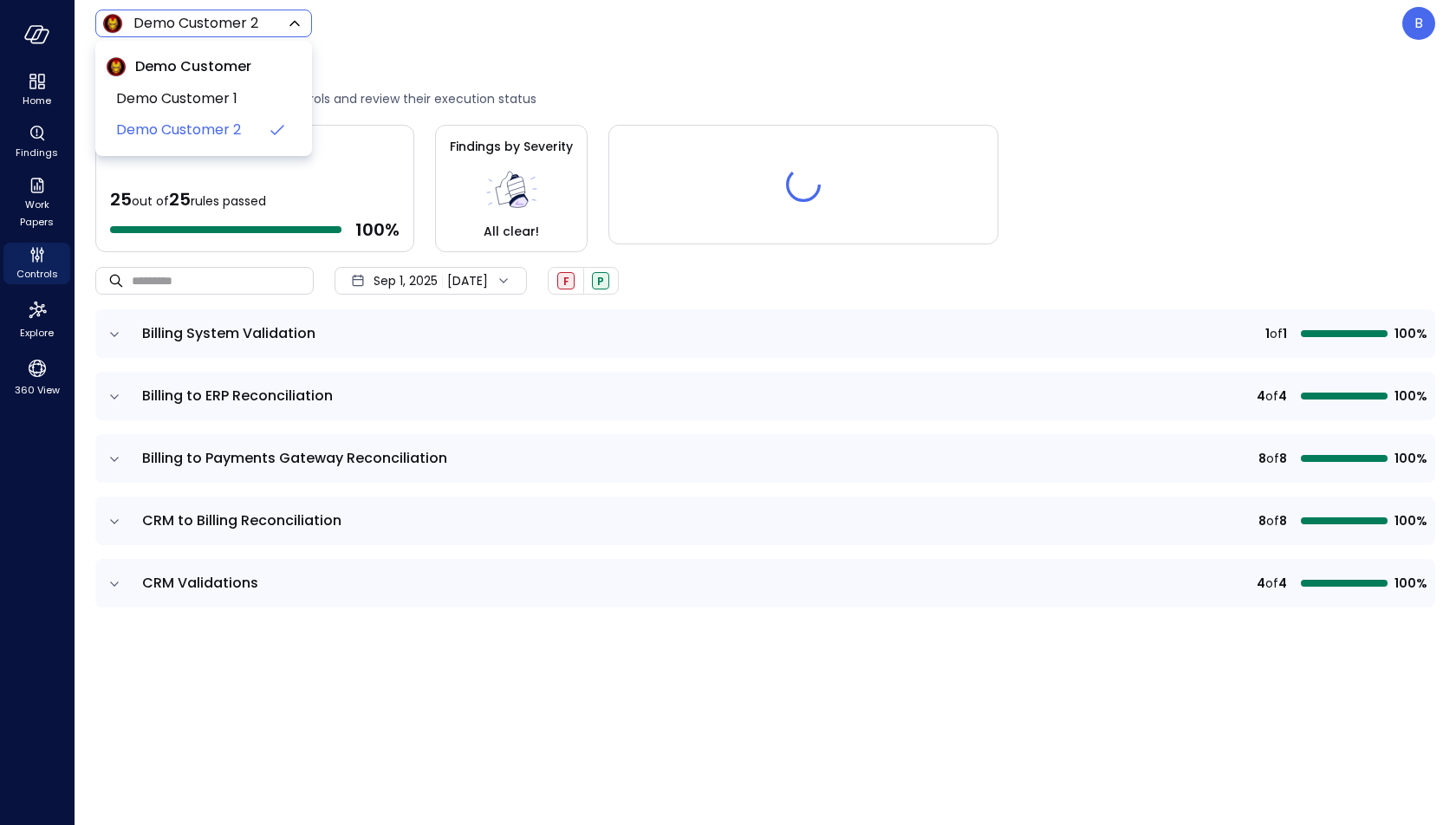
click at [240, 31] on body "Home Findings Work Papers Controls Explore 360 View Demo Customer 2 ***** ​ B C…" at bounding box center [728, 412] width 1456 height 825
click at [234, 104] on span "Demo Customer 1" at bounding box center [202, 98] width 171 height 21
type input "*****"
